Goal: Transaction & Acquisition: Purchase product/service

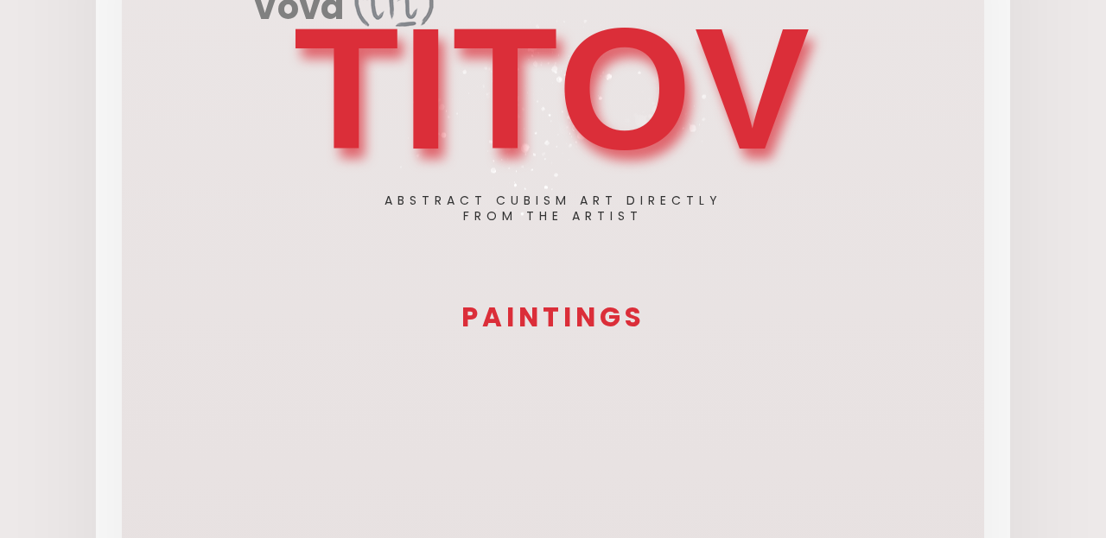
scroll to position [177, 0]
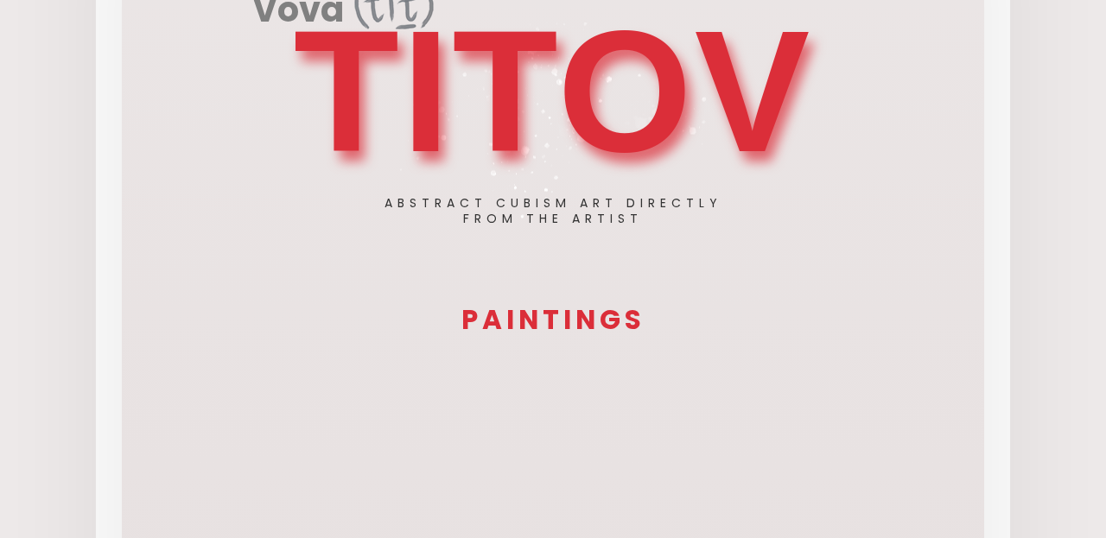
click at [513, 322] on h3 "PAINTINGS" at bounding box center [553, 320] width 752 height 27
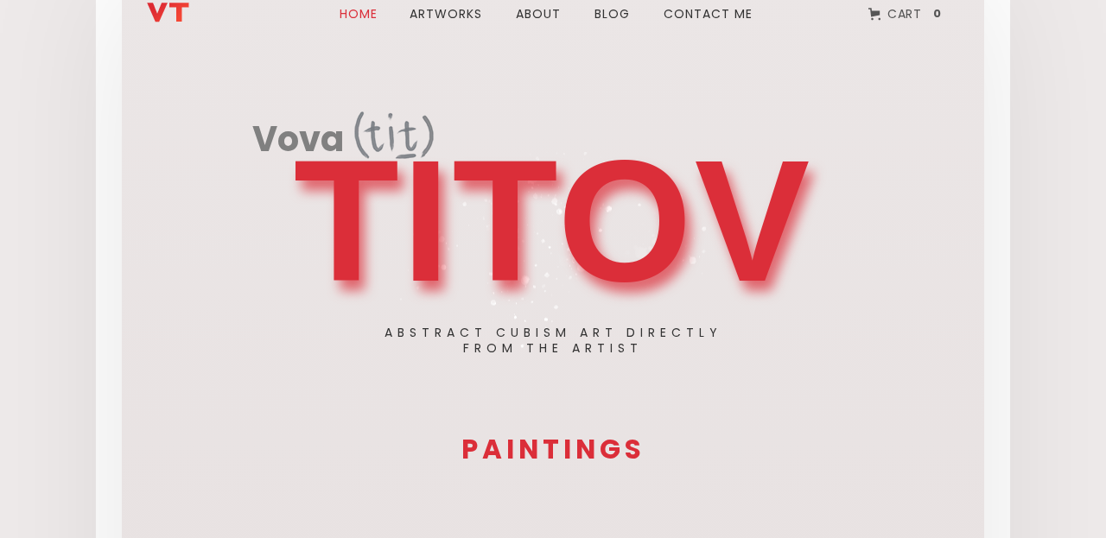
scroll to position [27, 0]
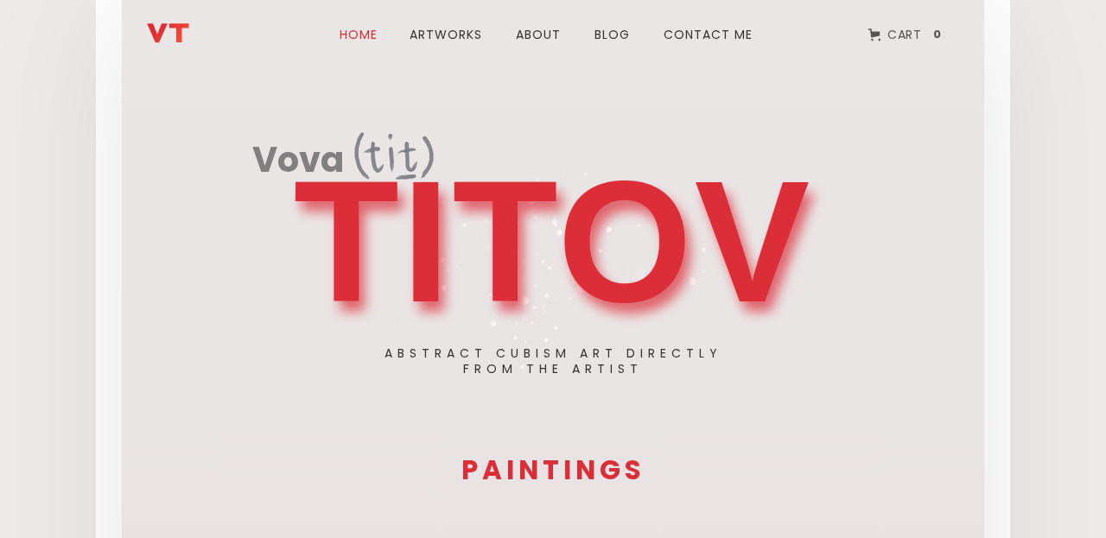
click at [499, 271] on h1 "TITOV" at bounding box center [553, 242] width 519 height 156
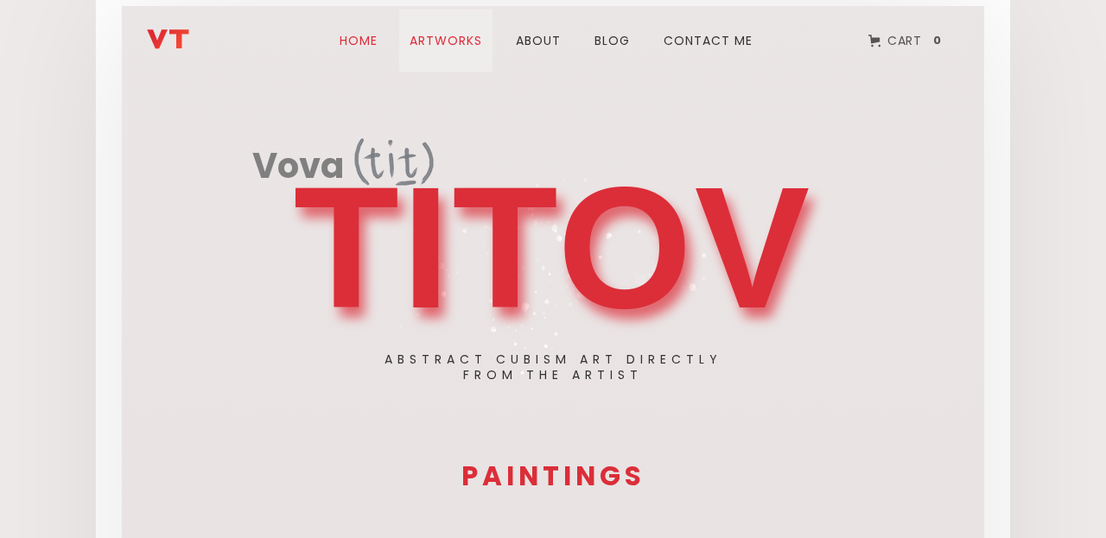
click at [465, 41] on link "ARTWORks" at bounding box center [445, 41] width 93 height 62
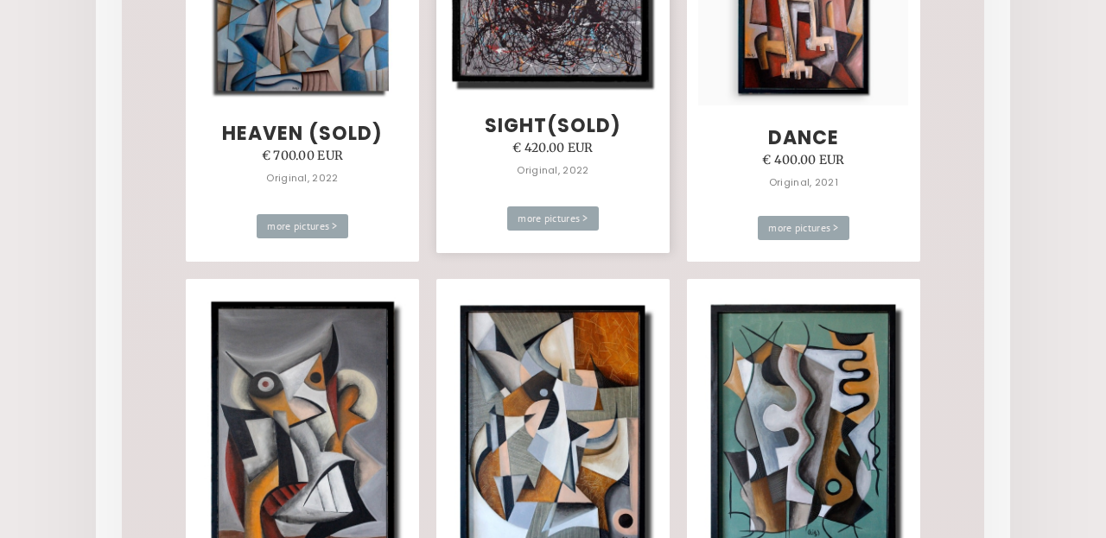
scroll to position [6461, 0]
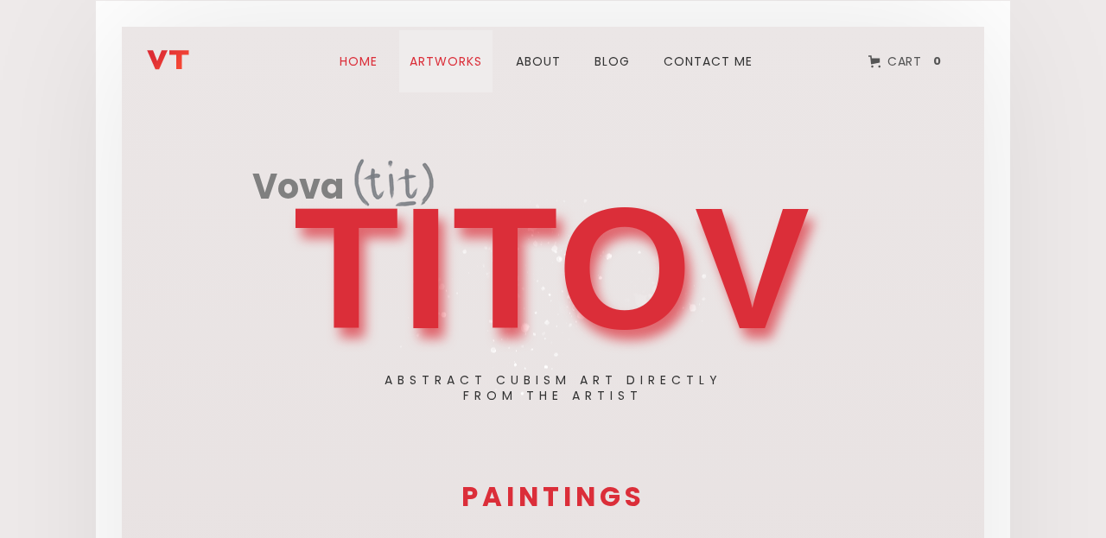
click at [462, 60] on link "ARTWORks" at bounding box center [445, 61] width 93 height 62
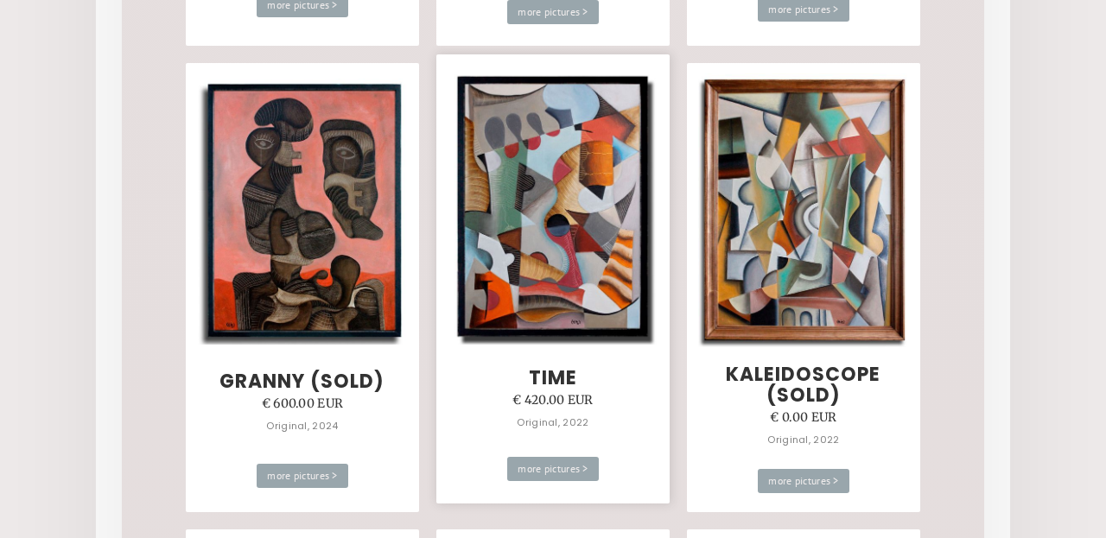
scroll to position [5750, 0]
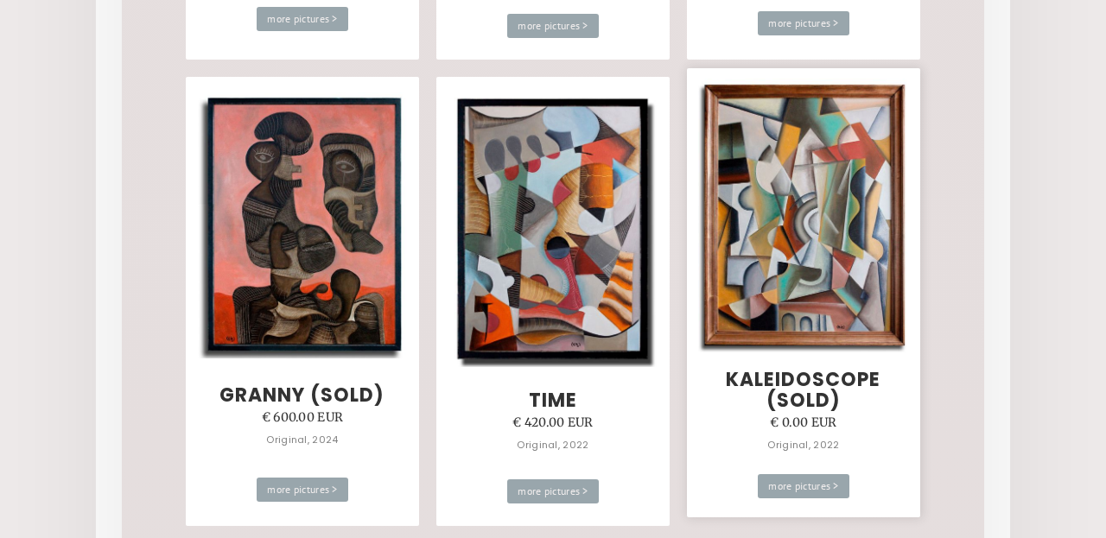
click at [807, 250] on img at bounding box center [803, 215] width 210 height 273
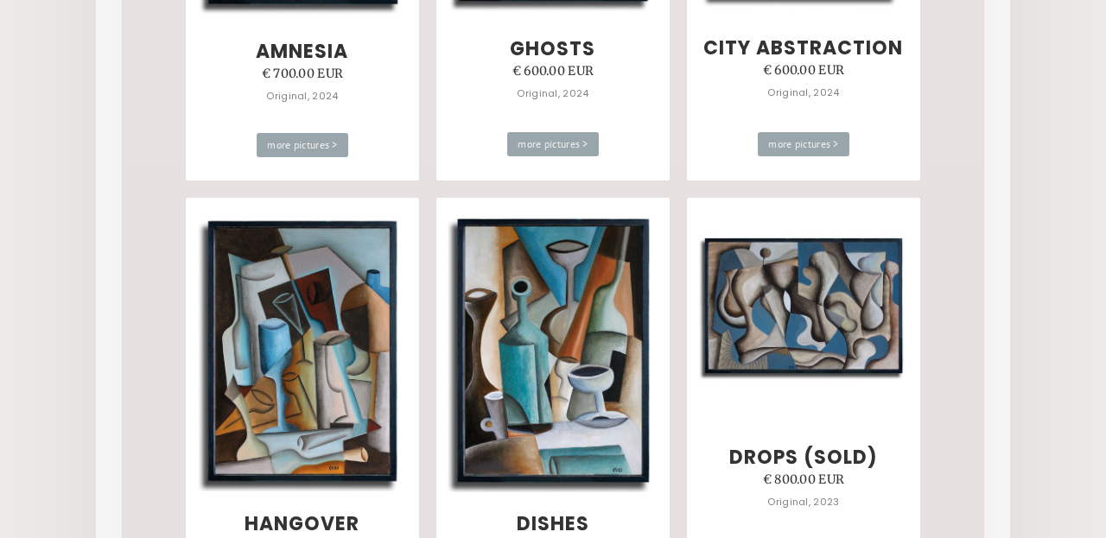
scroll to position [2915, 0]
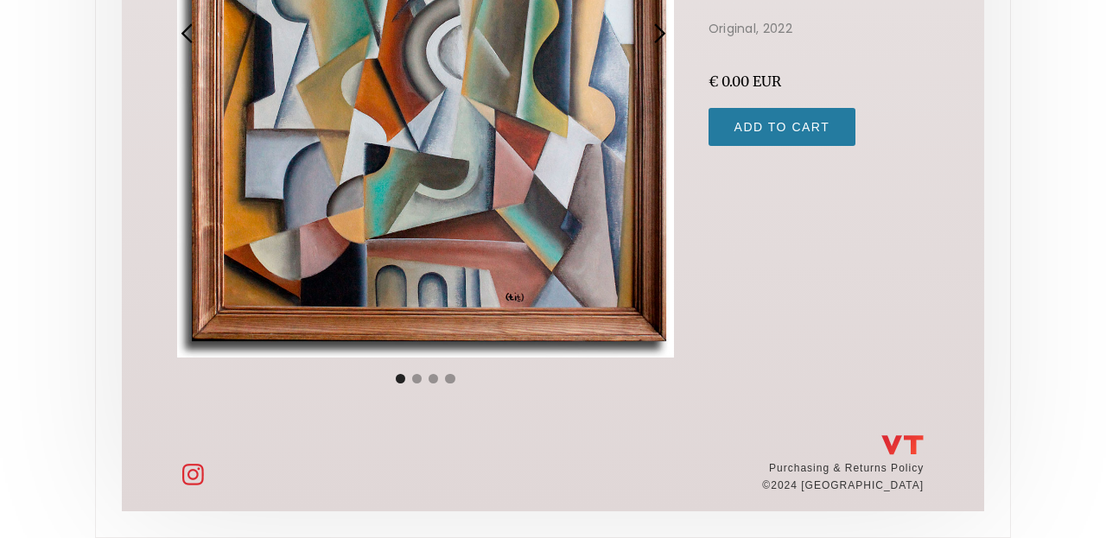
scroll to position [464, 0]
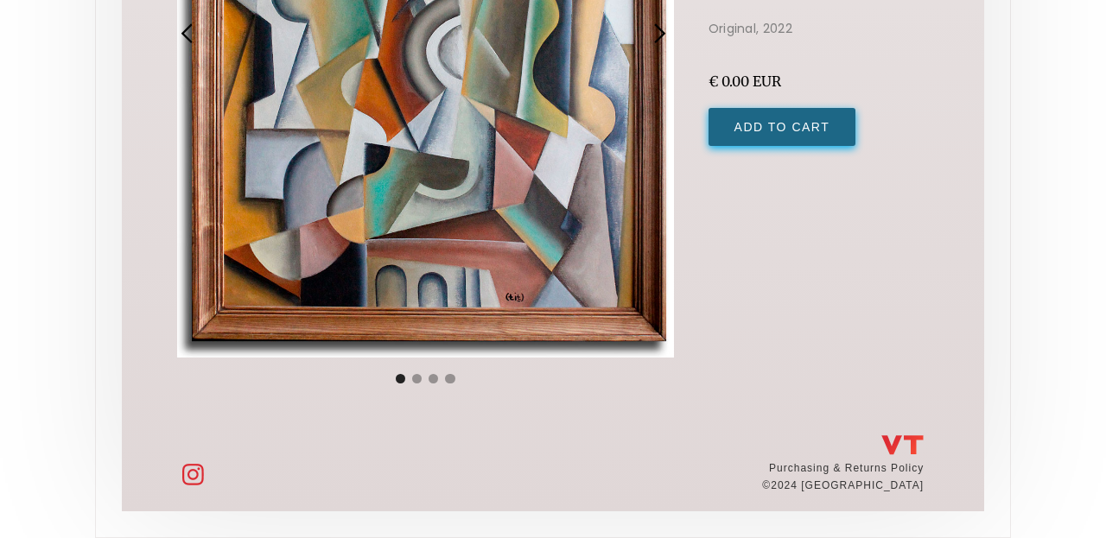
click at [780, 128] on input "Add to Cart" at bounding box center [783, 127] width 148 height 38
type input "Add to Cart"
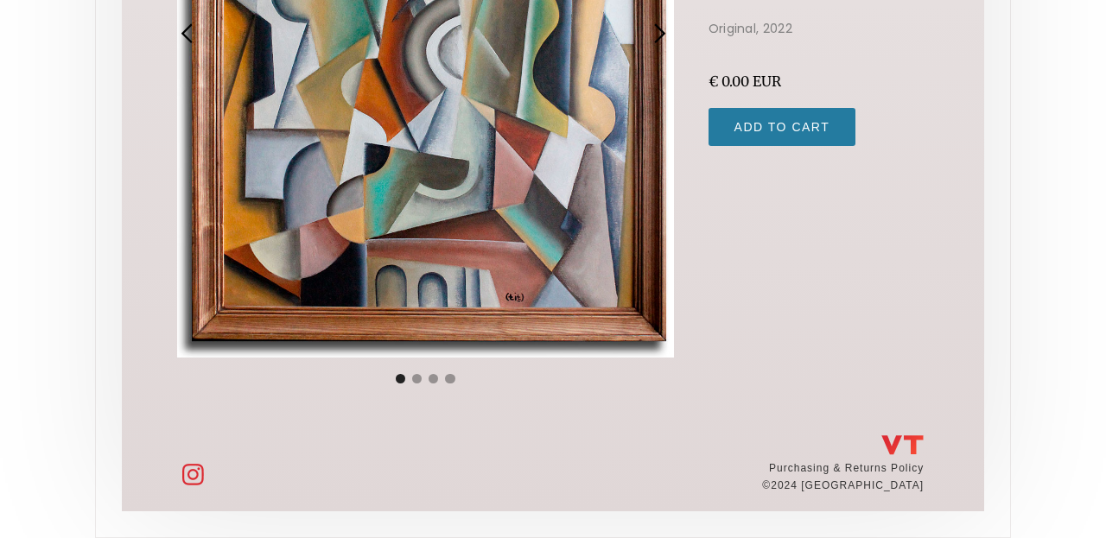
scroll to position [0, 0]
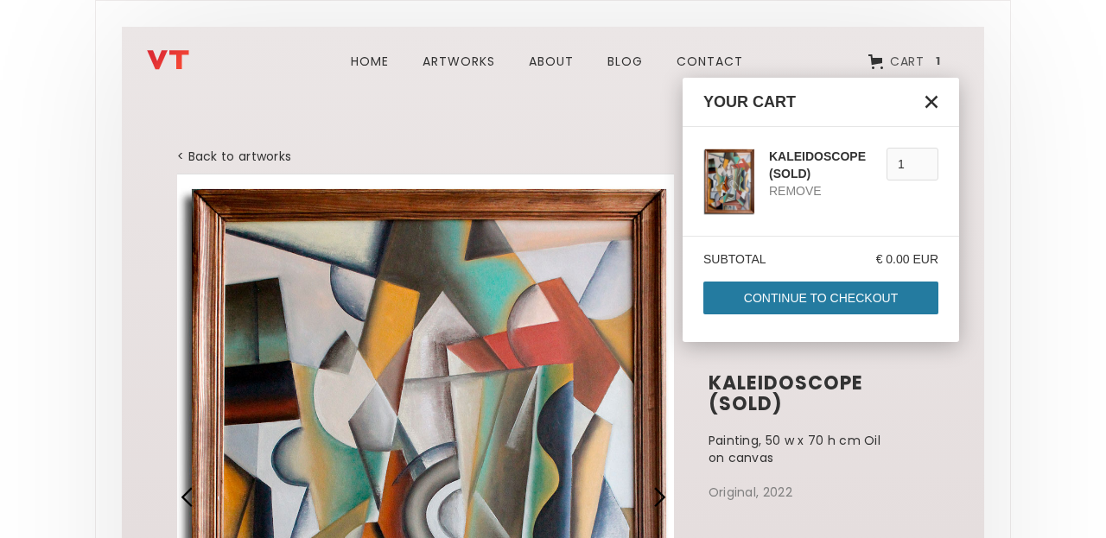
click at [776, 294] on link "Continue to Checkout" at bounding box center [821, 298] width 235 height 33
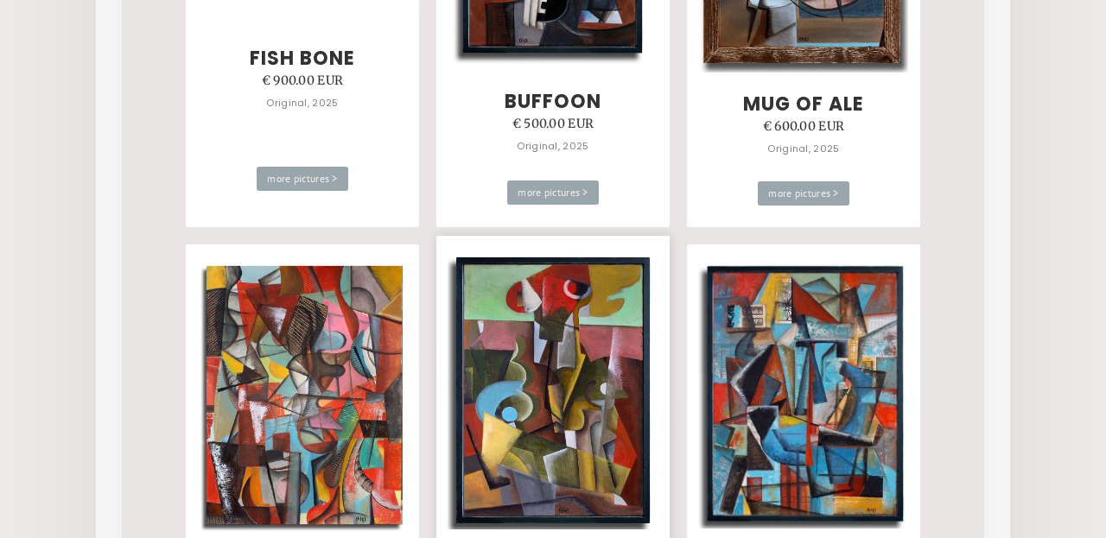
scroll to position [392, 0]
